Goal: Check status: Check status

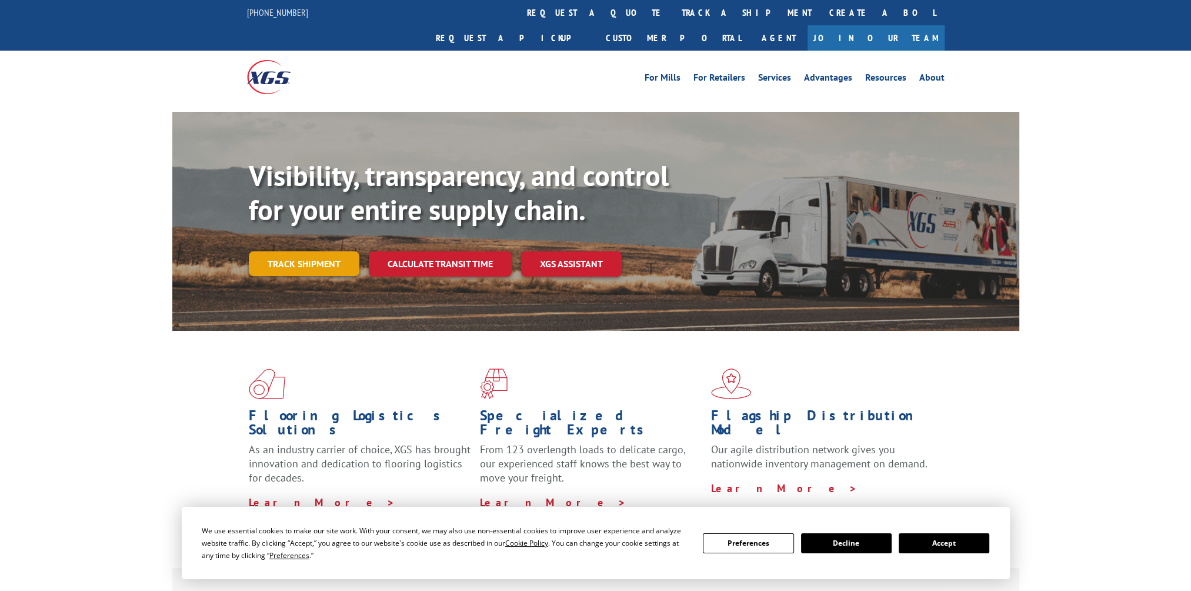
click at [299, 251] on link "Track shipment" at bounding box center [304, 263] width 111 height 25
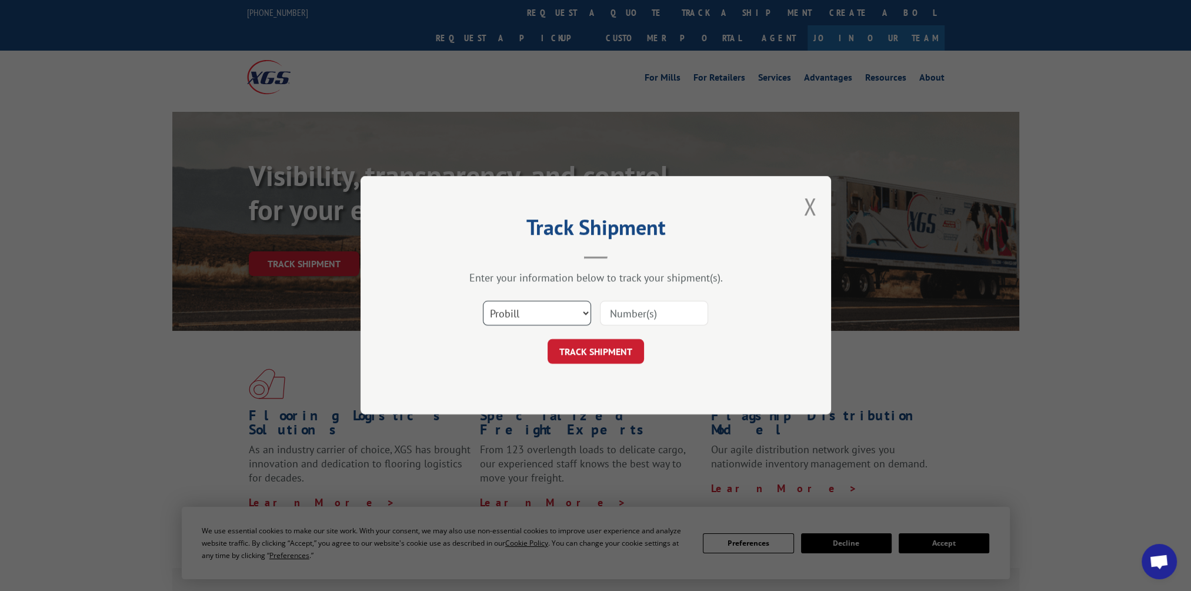
click at [549, 311] on select "Select category... Probill BOL PO" at bounding box center [537, 313] width 108 height 25
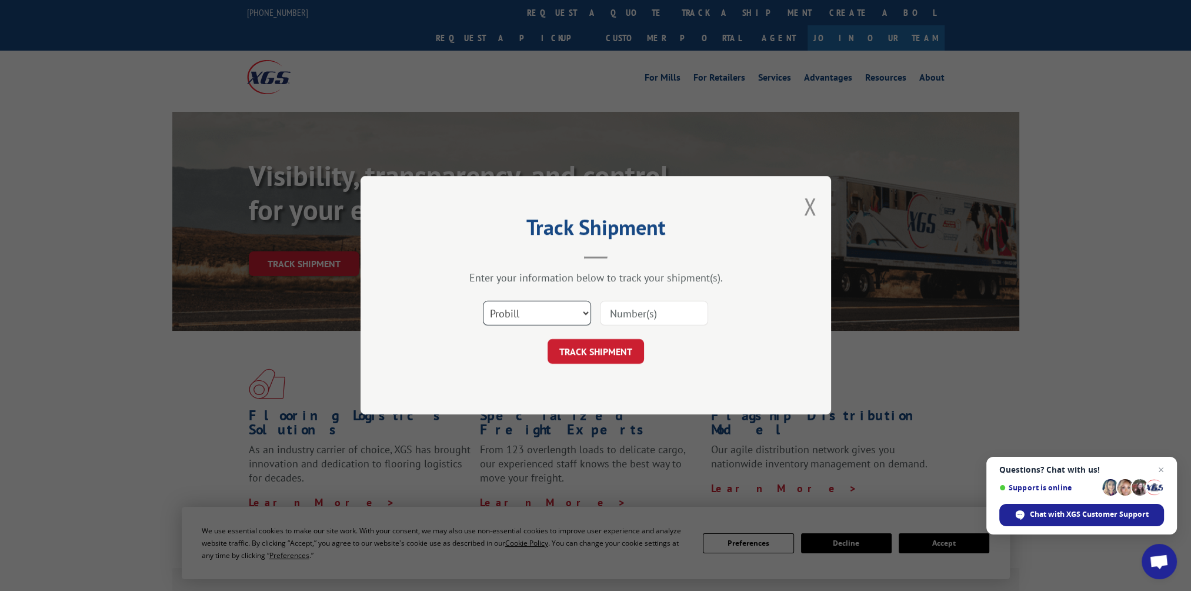
select select "bol"
click at [483, 301] on select "Select category... Probill BOL PO" at bounding box center [537, 313] width 108 height 25
click at [666, 309] on input at bounding box center [654, 313] width 108 height 25
click at [628, 312] on input at bounding box center [654, 313] width 108 height 25
type input "6200036134"
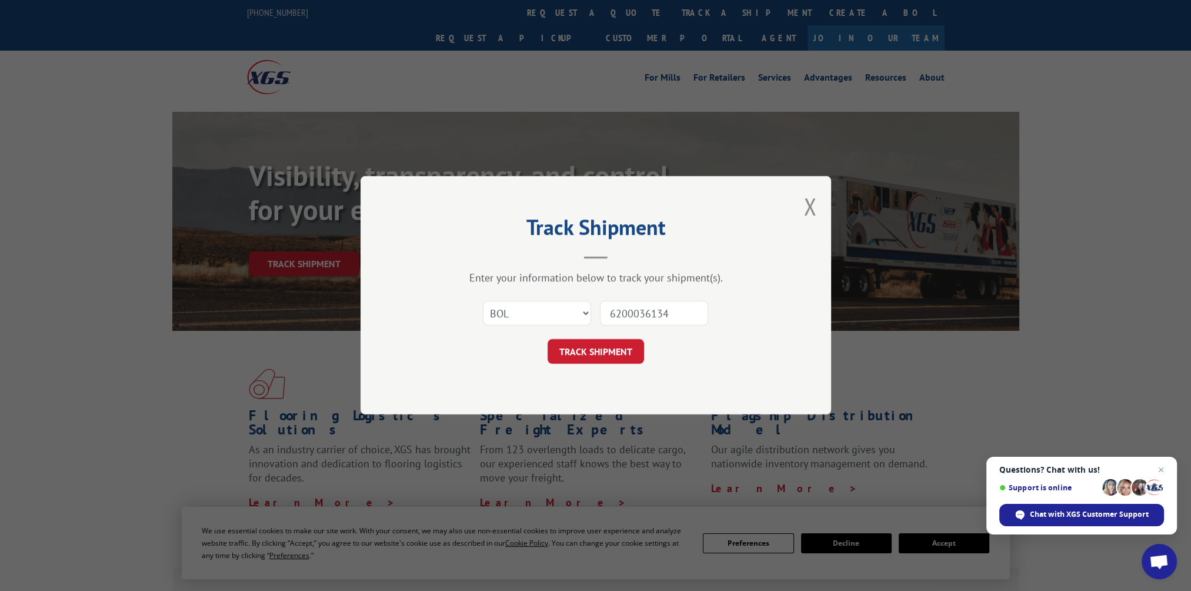
click button "TRACK SHIPMENT" at bounding box center [596, 351] width 96 height 25
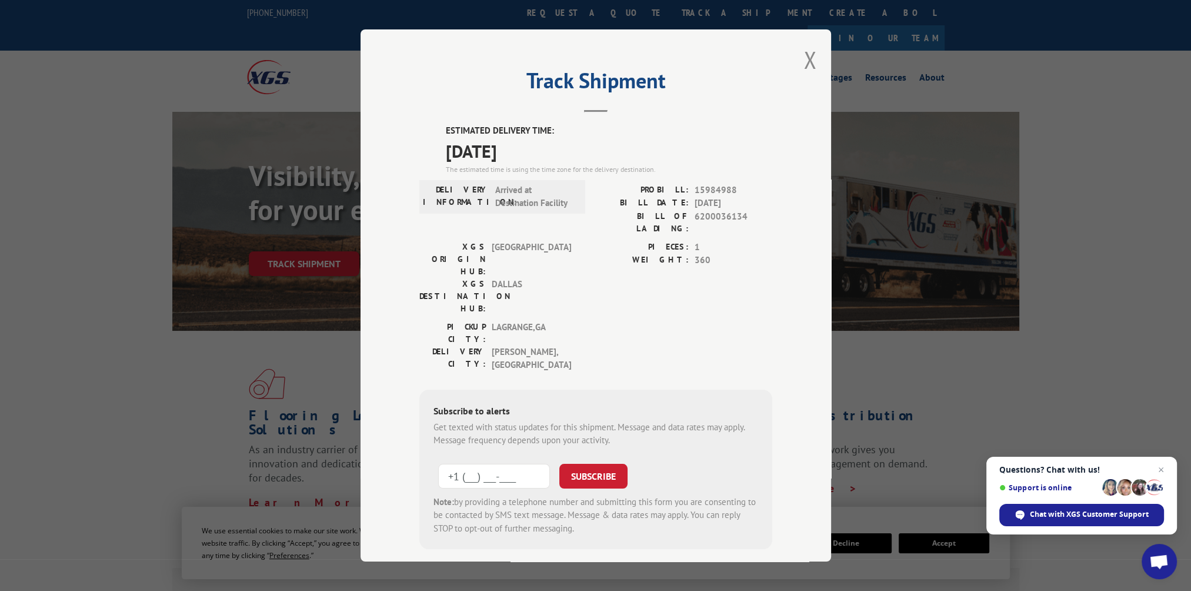
click at [479, 464] on input "+1 (___) ___-____" at bounding box center [494, 476] width 112 height 25
type input "[PHONE_NUMBER]"
click at [584, 464] on button "SUBSCRIBE" at bounding box center [593, 476] width 68 height 25
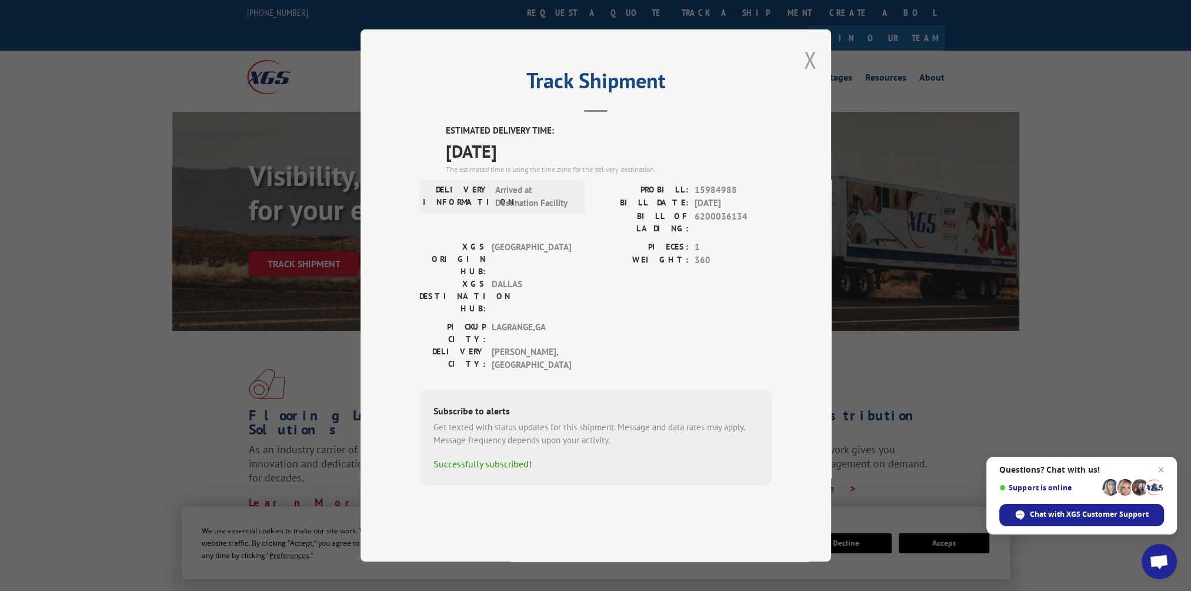
click at [811, 75] on button "Close modal" at bounding box center [809, 59] width 13 height 31
